Goal: Task Accomplishment & Management: Manage account settings

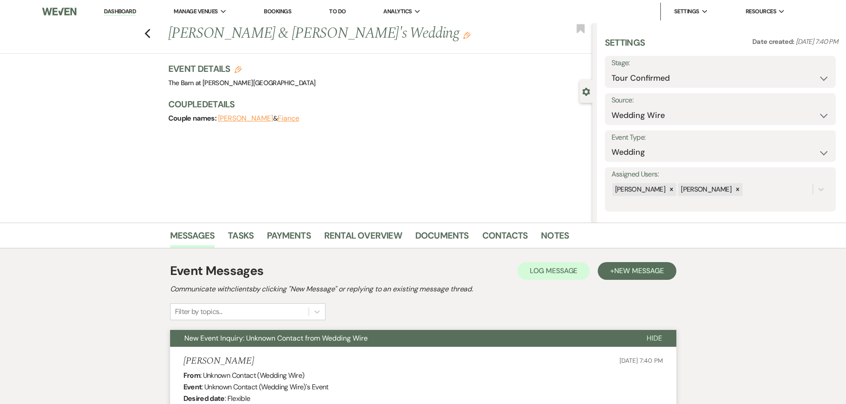
select select "4"
select select "3"
click at [150, 37] on icon "Previous" at bounding box center [147, 33] width 7 height 11
select select "4"
select select "9"
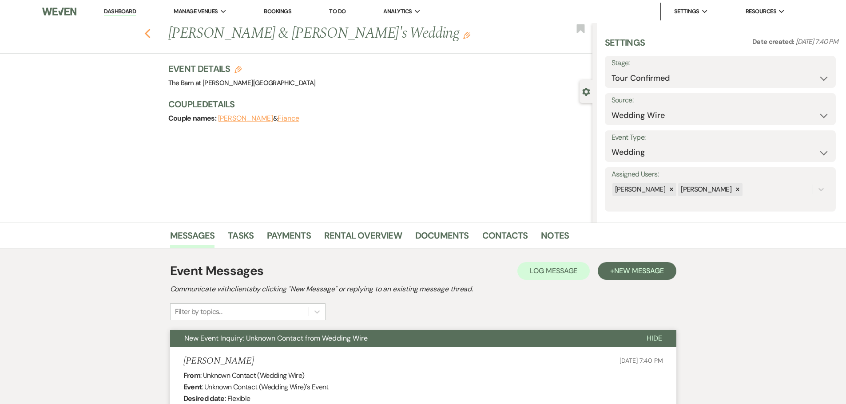
select select "6"
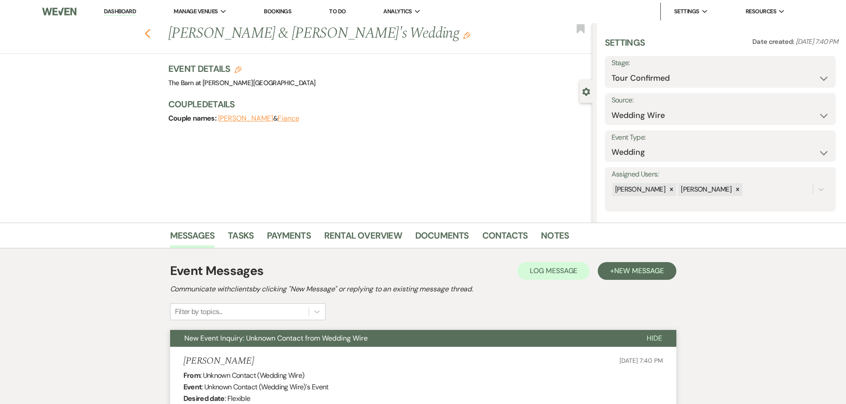
select select "6"
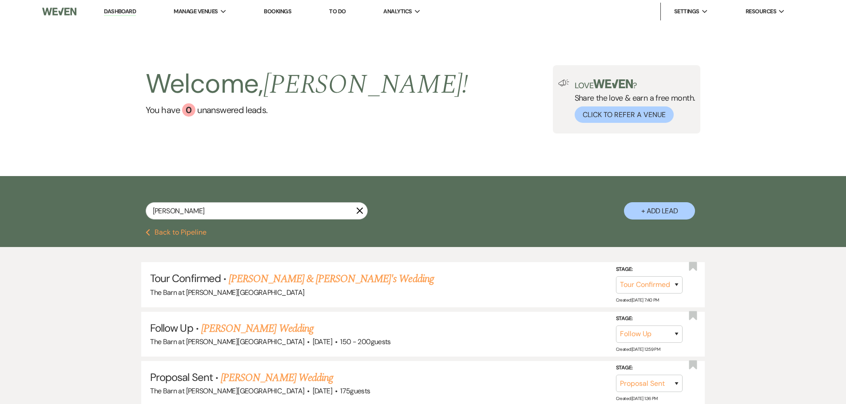
click at [133, 13] on link "Dashboard" at bounding box center [120, 12] width 32 height 8
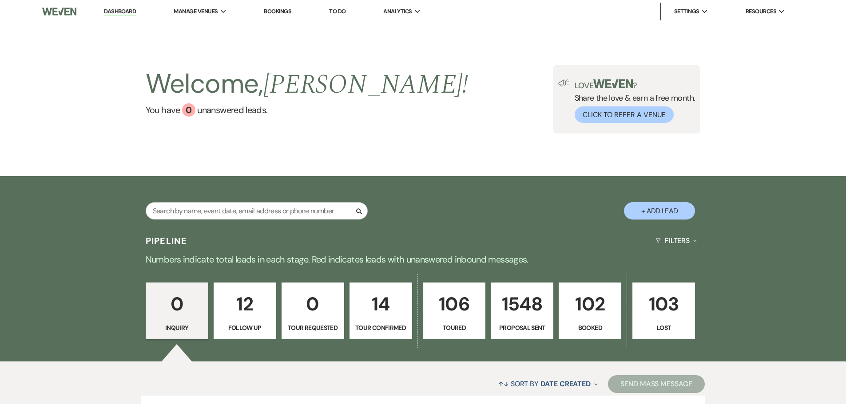
click at [586, 319] on p "102" at bounding box center [589, 304] width 51 height 30
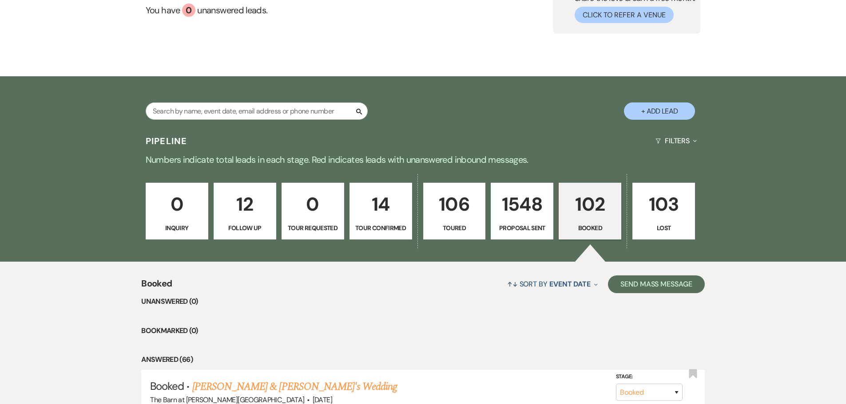
scroll to position [89, 0]
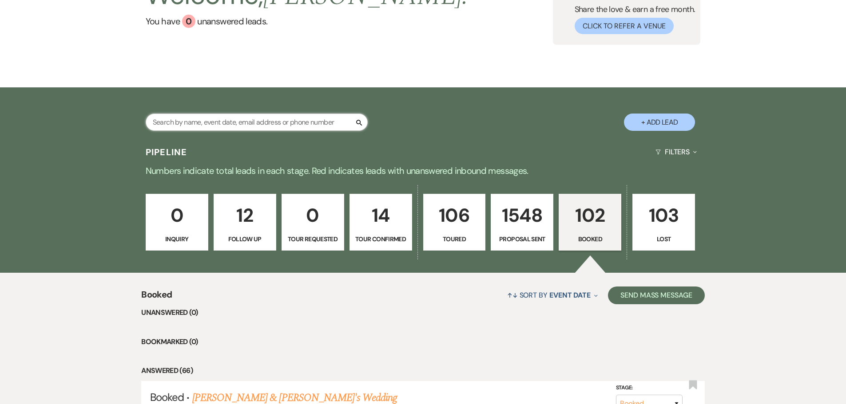
click at [242, 123] on input "text" at bounding box center [257, 122] width 222 height 17
type input "packer"
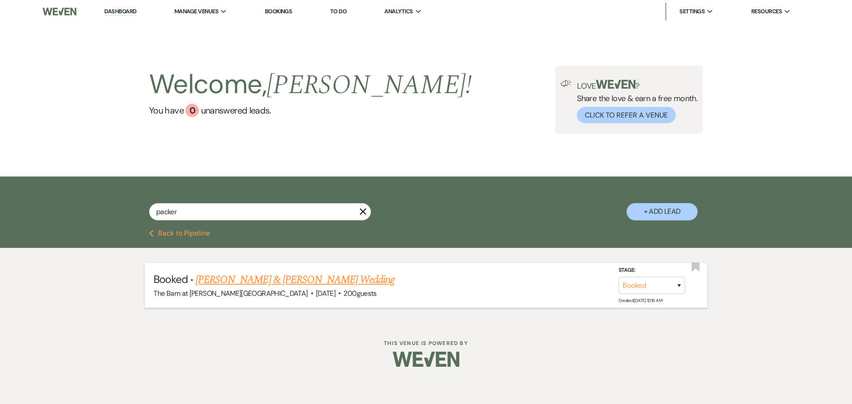
click at [302, 281] on link "[PERSON_NAME] & [PERSON_NAME] Wedding" at bounding box center [295, 280] width 199 height 16
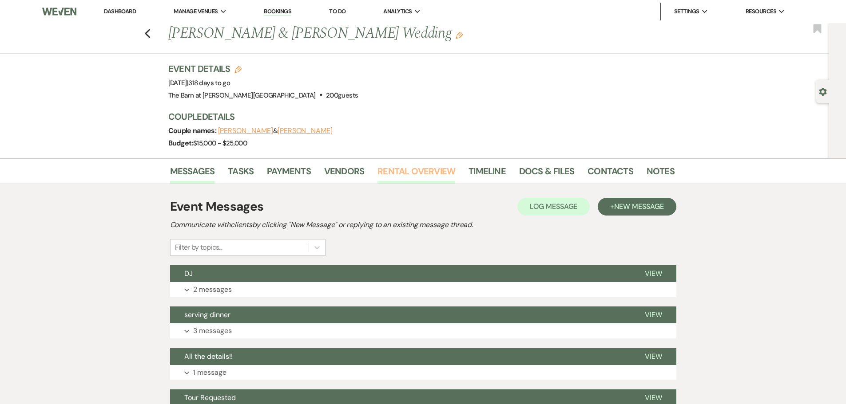
click at [389, 173] on link "Rental Overview" at bounding box center [416, 174] width 78 height 20
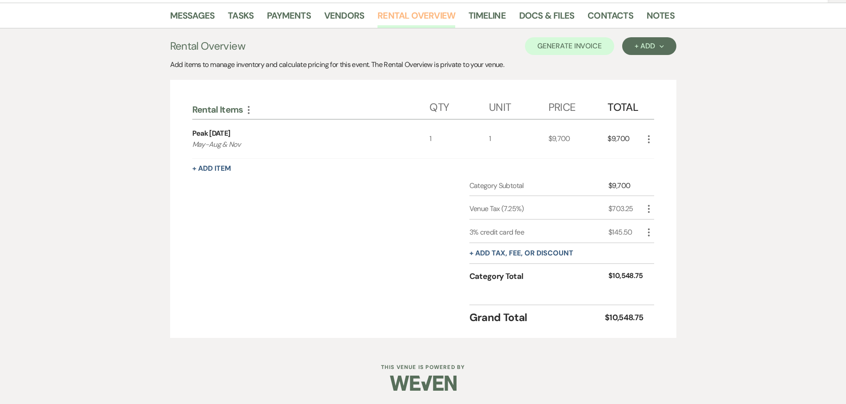
scroll to position [111, 0]
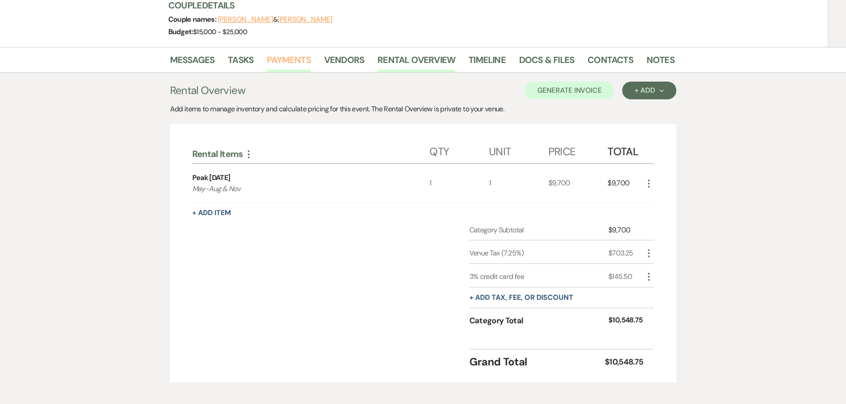
click at [274, 59] on link "Payments" at bounding box center [289, 63] width 44 height 20
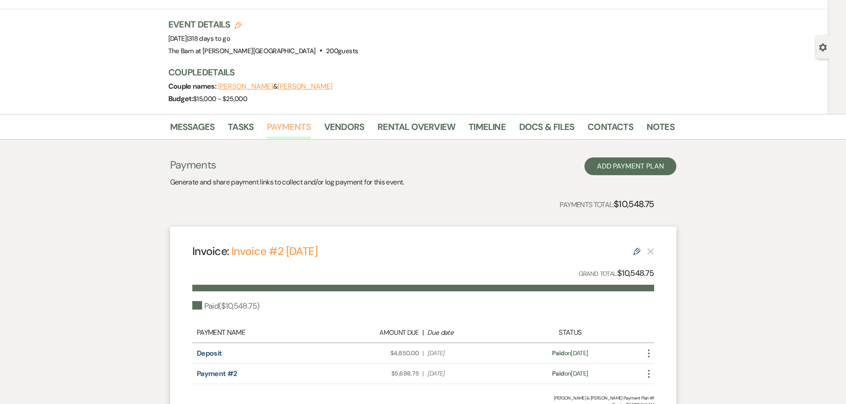
scroll to position [89, 0]
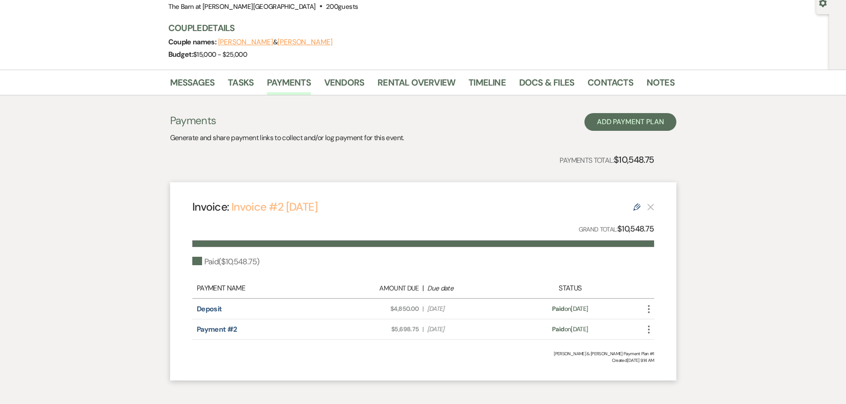
click at [261, 210] on link "Invoice #2 [DATE]" at bounding box center [274, 207] width 86 height 15
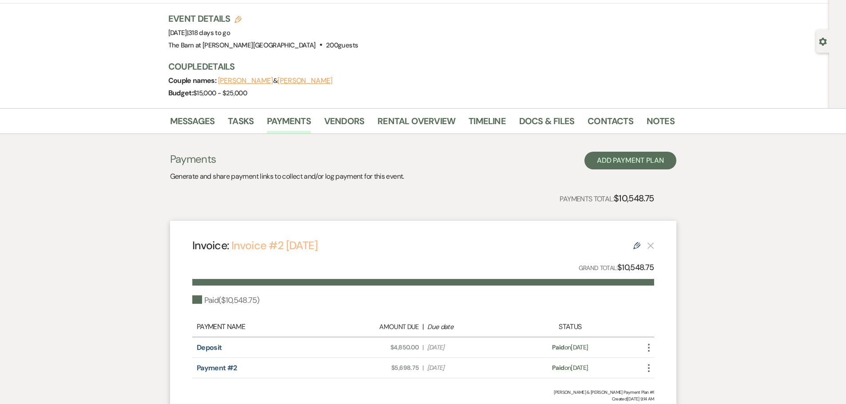
scroll to position [0, 0]
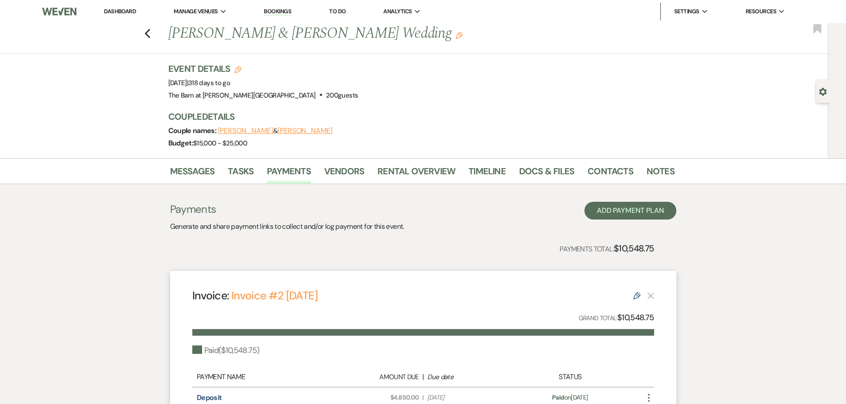
click at [127, 11] on link "Dashboard" at bounding box center [120, 12] width 32 height 8
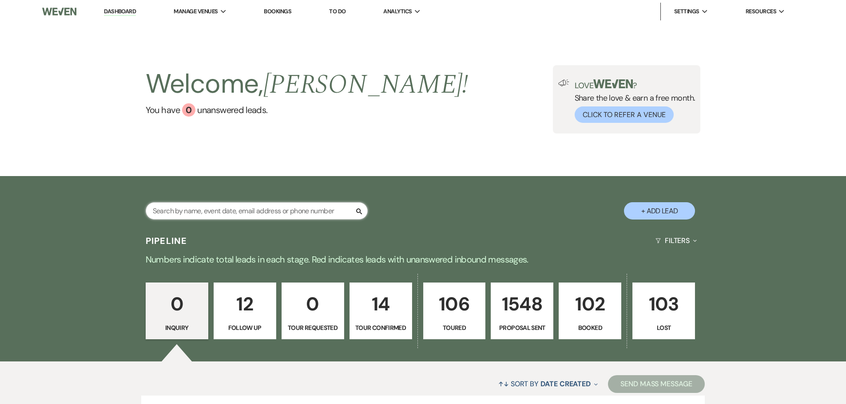
click at [199, 217] on input "text" at bounding box center [257, 210] width 222 height 17
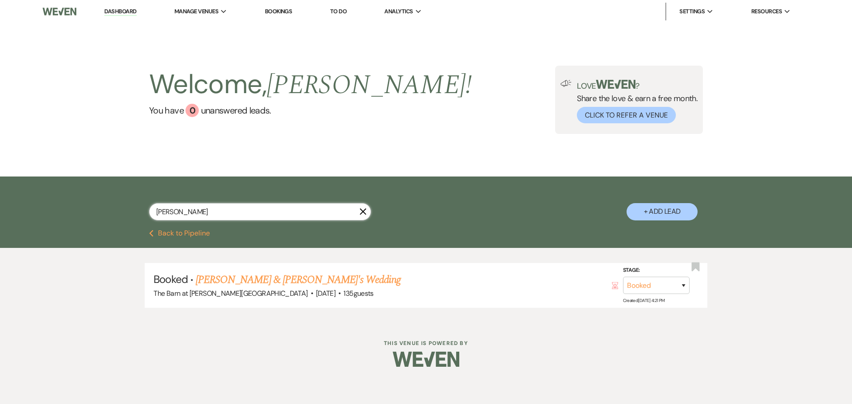
type input "[PERSON_NAME]"
click at [224, 281] on link "[PERSON_NAME] & [PERSON_NAME]'s Wedding" at bounding box center [298, 280] width 205 height 16
select select "5"
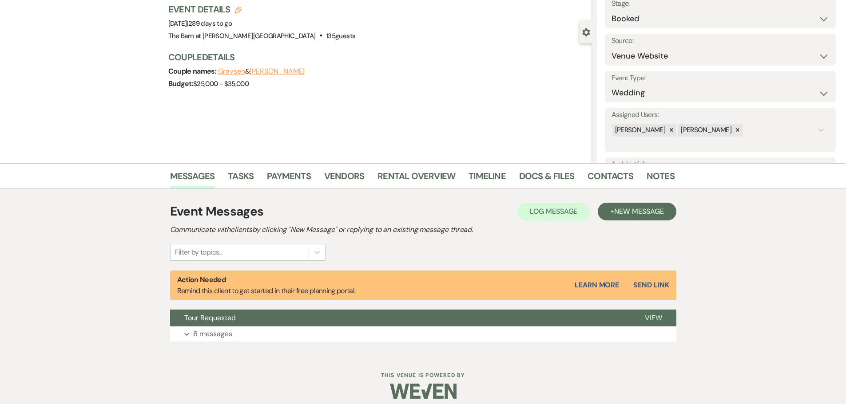
scroll to position [67, 0]
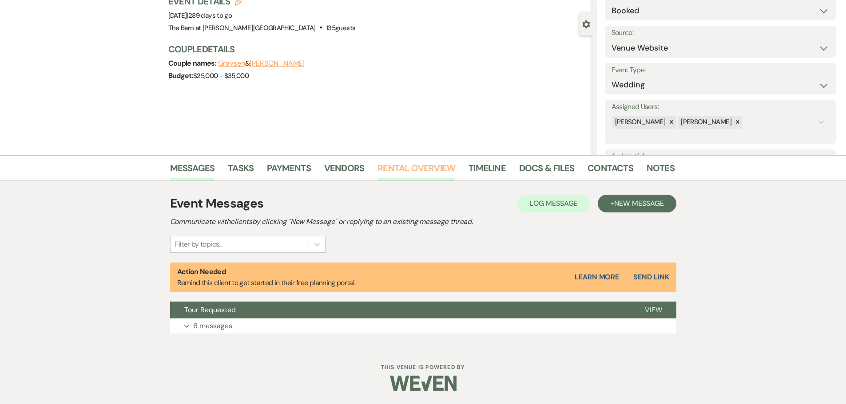
click at [393, 175] on link "Rental Overview" at bounding box center [416, 171] width 78 height 20
